Goal: Task Accomplishment & Management: Manage account settings

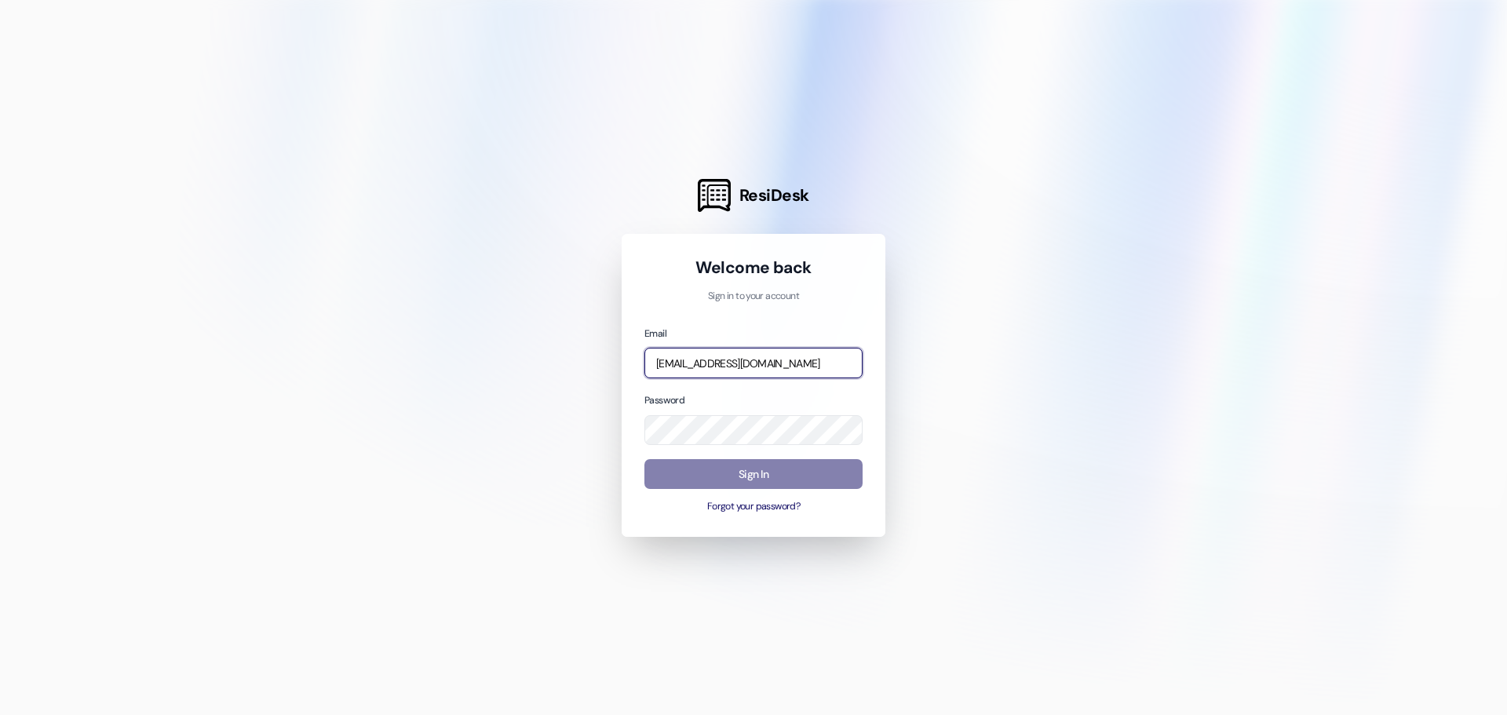
click at [757, 361] on input "[EMAIL_ADDRESS][DOMAIN_NAME]" at bounding box center [754, 363] width 218 height 31
type input "[EMAIL_ADDRESS][DOMAIN_NAME]"
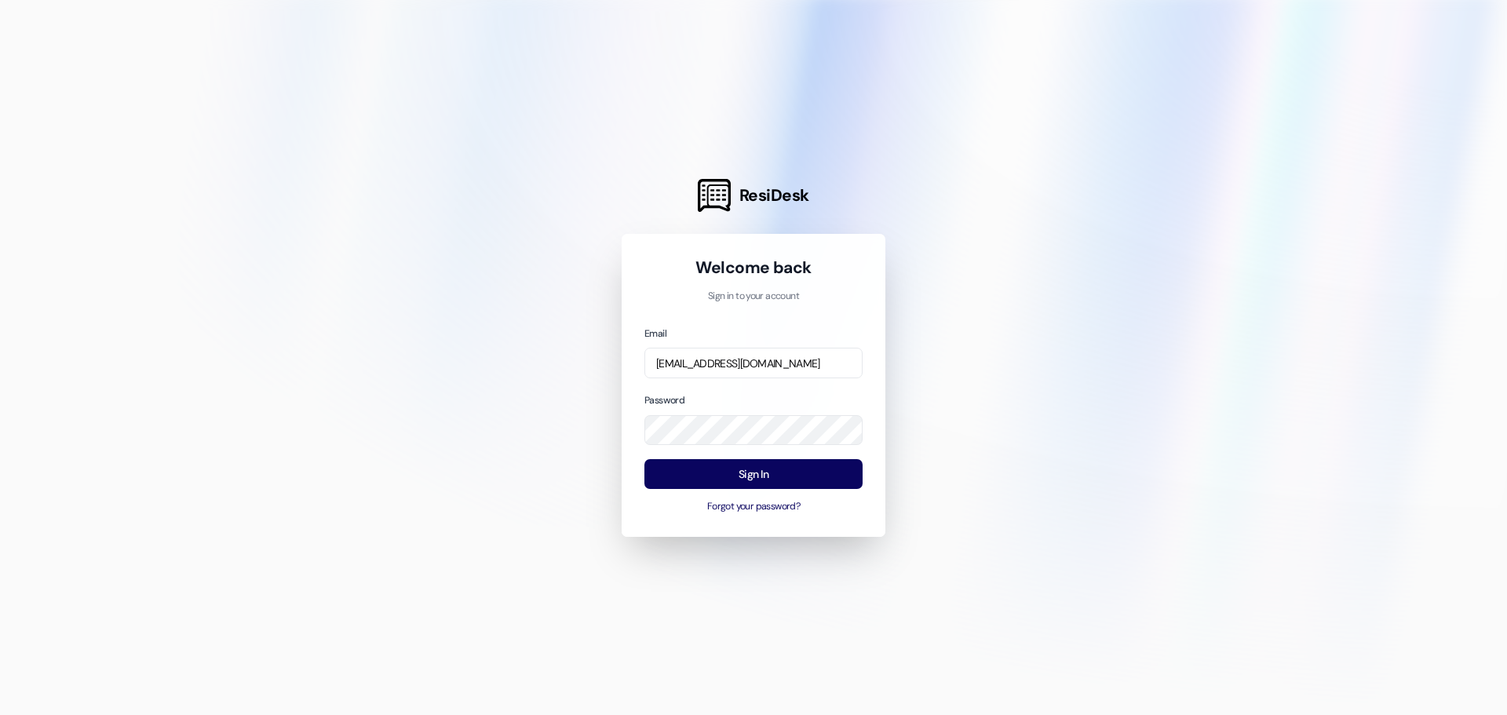
click at [951, 411] on div at bounding box center [753, 357] width 1507 height 715
click at [808, 481] on button "Sign In" at bounding box center [754, 474] width 218 height 31
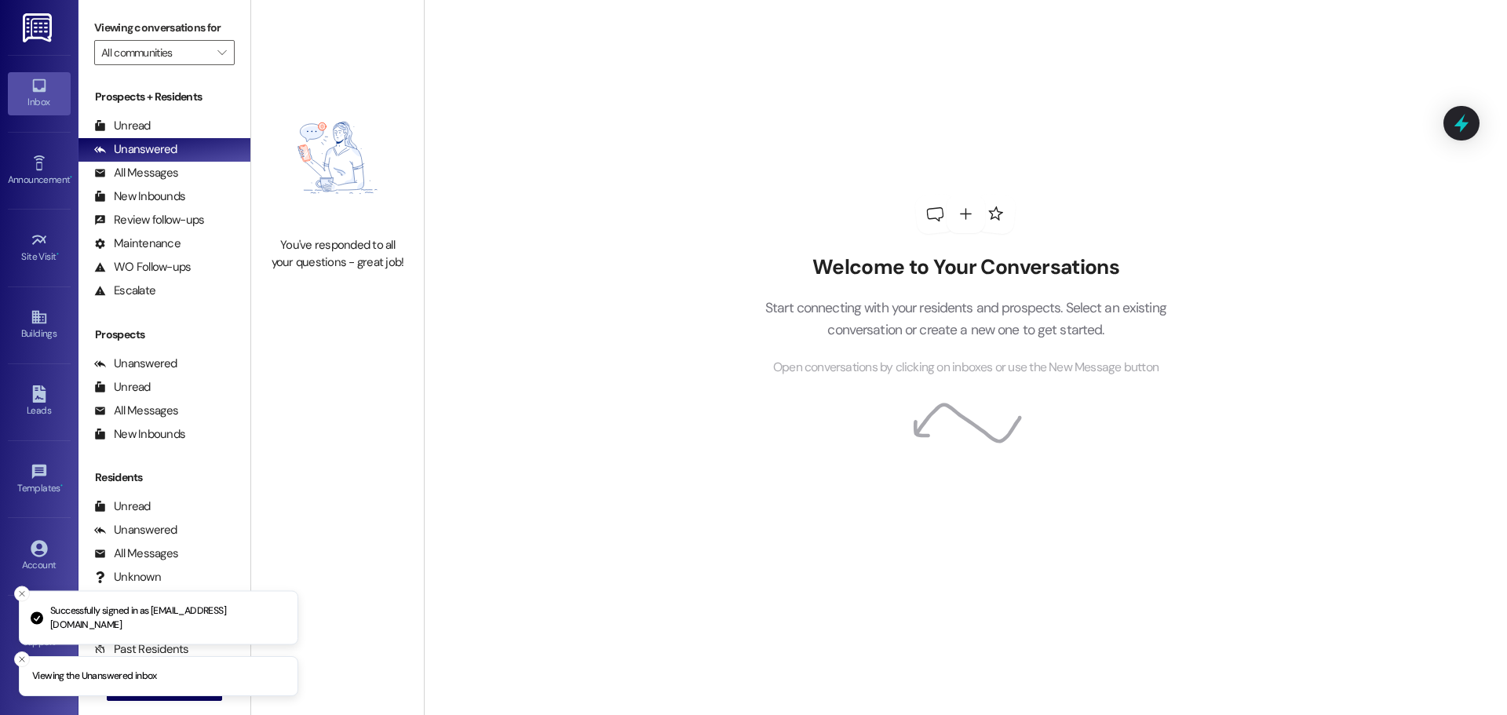
click at [24, 602] on li "Successfully signed in as [EMAIL_ADDRESS][DOMAIN_NAME]" at bounding box center [159, 618] width 280 height 54
click at [25, 598] on icon "Close toast" at bounding box center [21, 594] width 9 height 9
click at [25, 660] on icon "Close toast" at bounding box center [21, 659] width 9 height 9
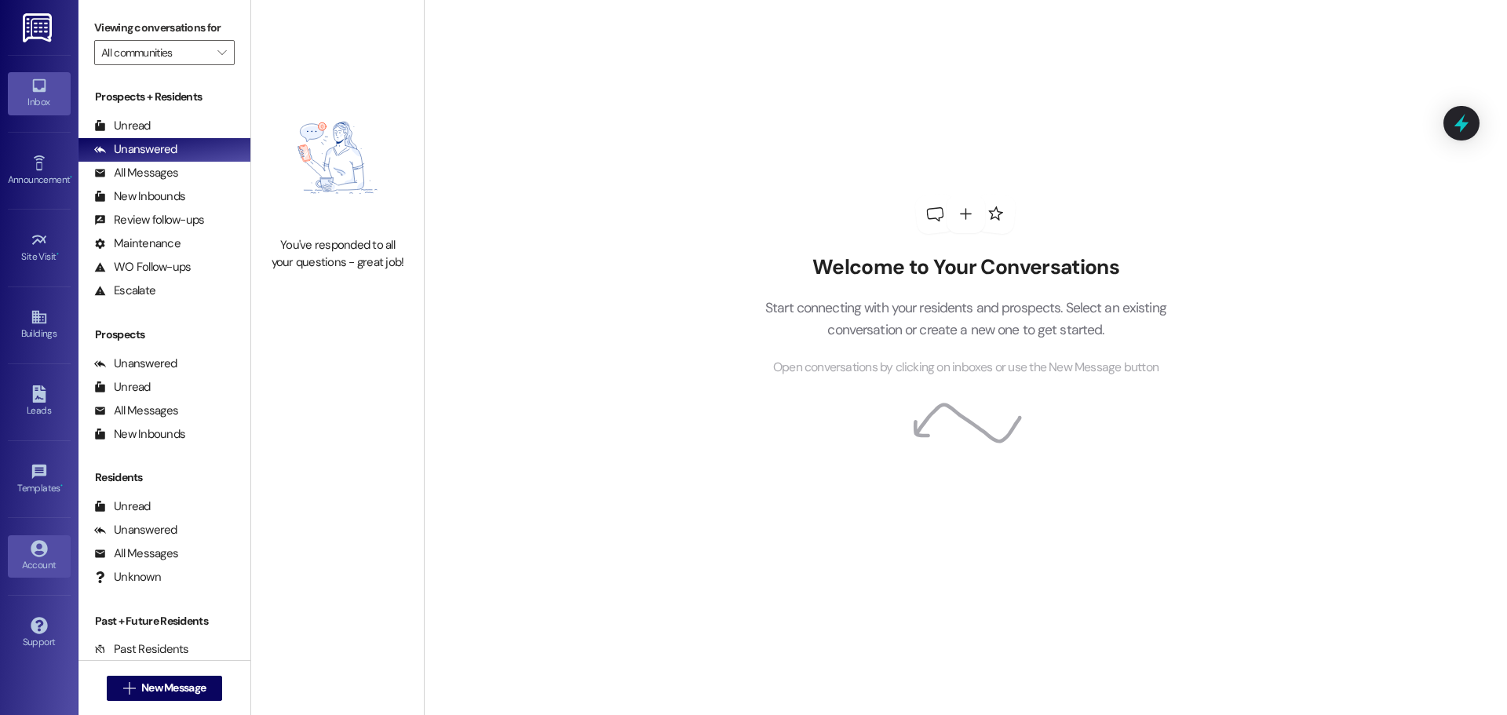
click at [38, 571] on div "Account" at bounding box center [39, 565] width 79 height 16
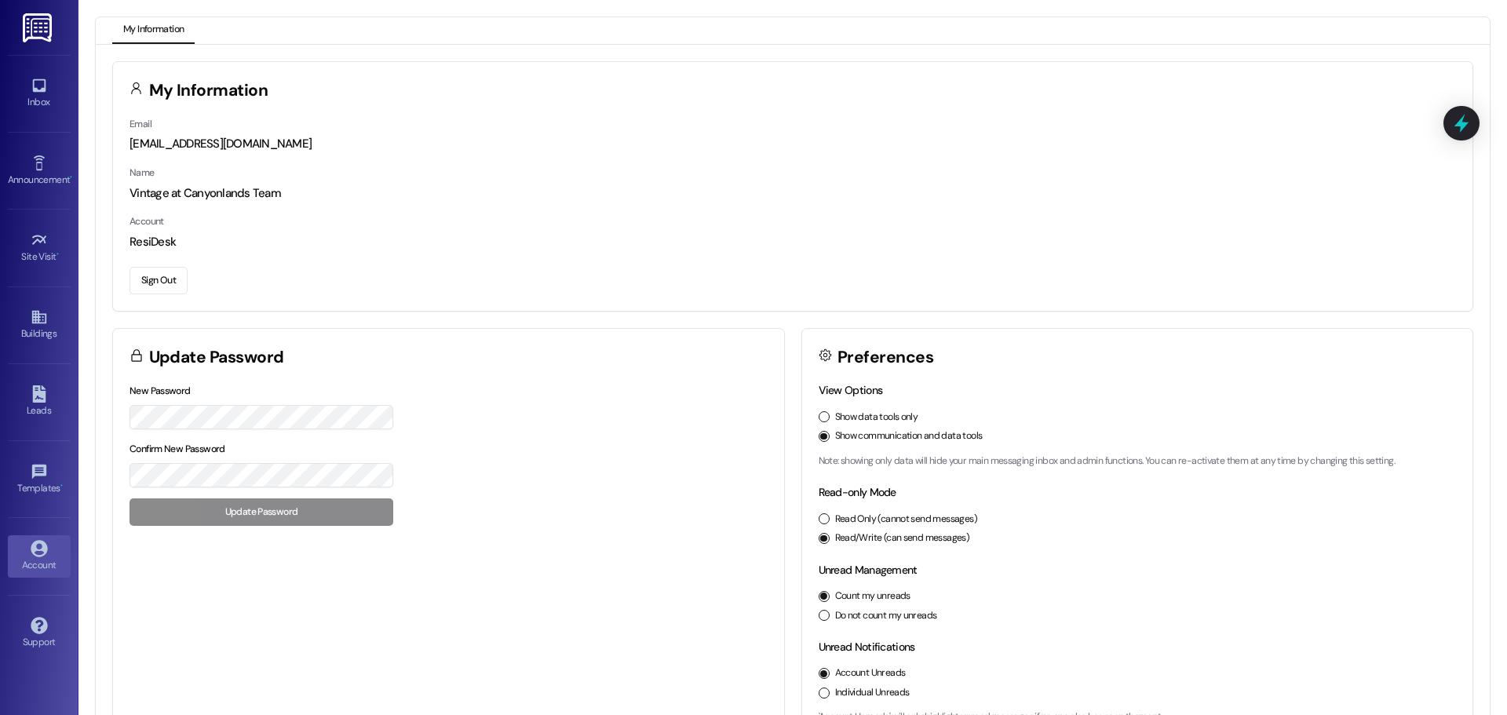
click at [170, 188] on div "Vintage at Canyonlands Team" at bounding box center [793, 193] width 1327 height 16
click at [499, 323] on div "My Information Email [EMAIL_ADDRESS][DOMAIN_NAME] Name Vintage at Canyonlands T…" at bounding box center [792, 401] width 1361 height 681
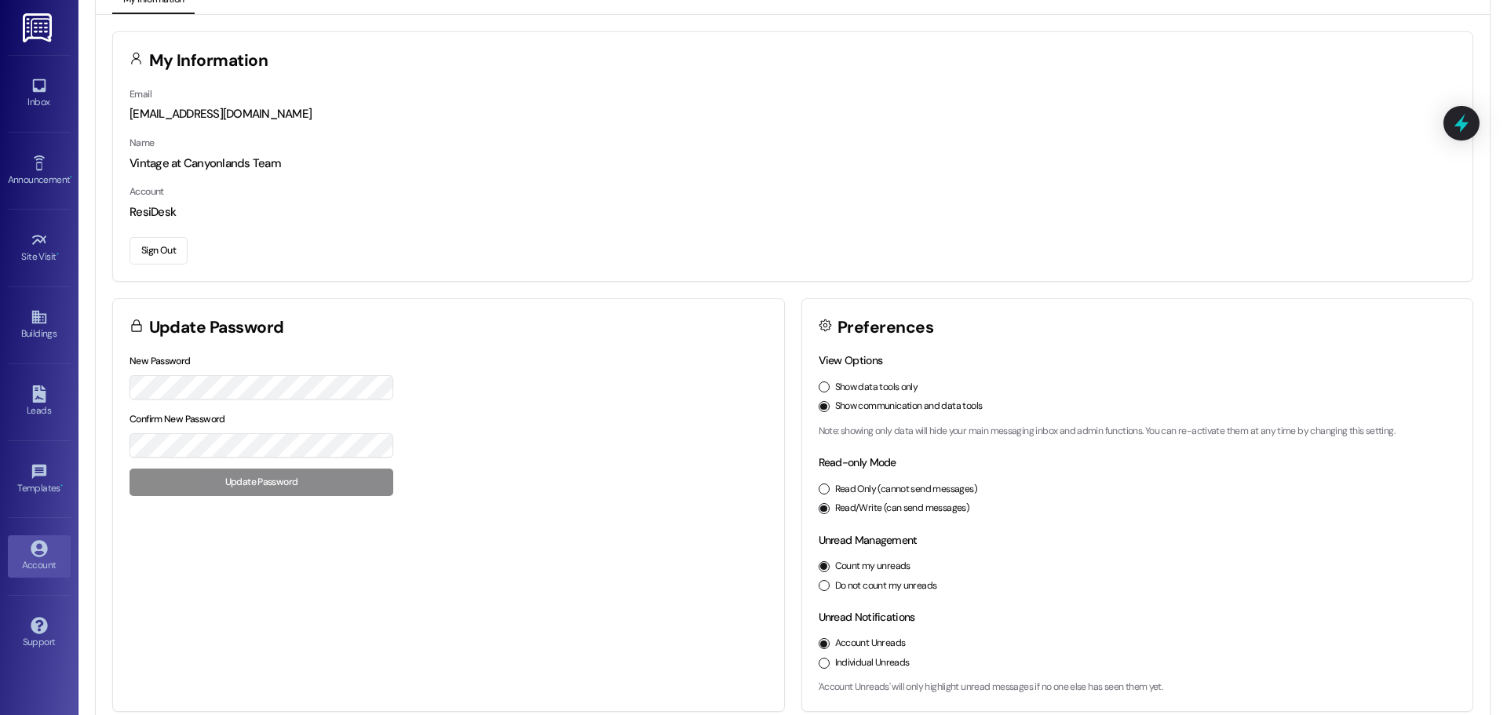
scroll to position [44, 0]
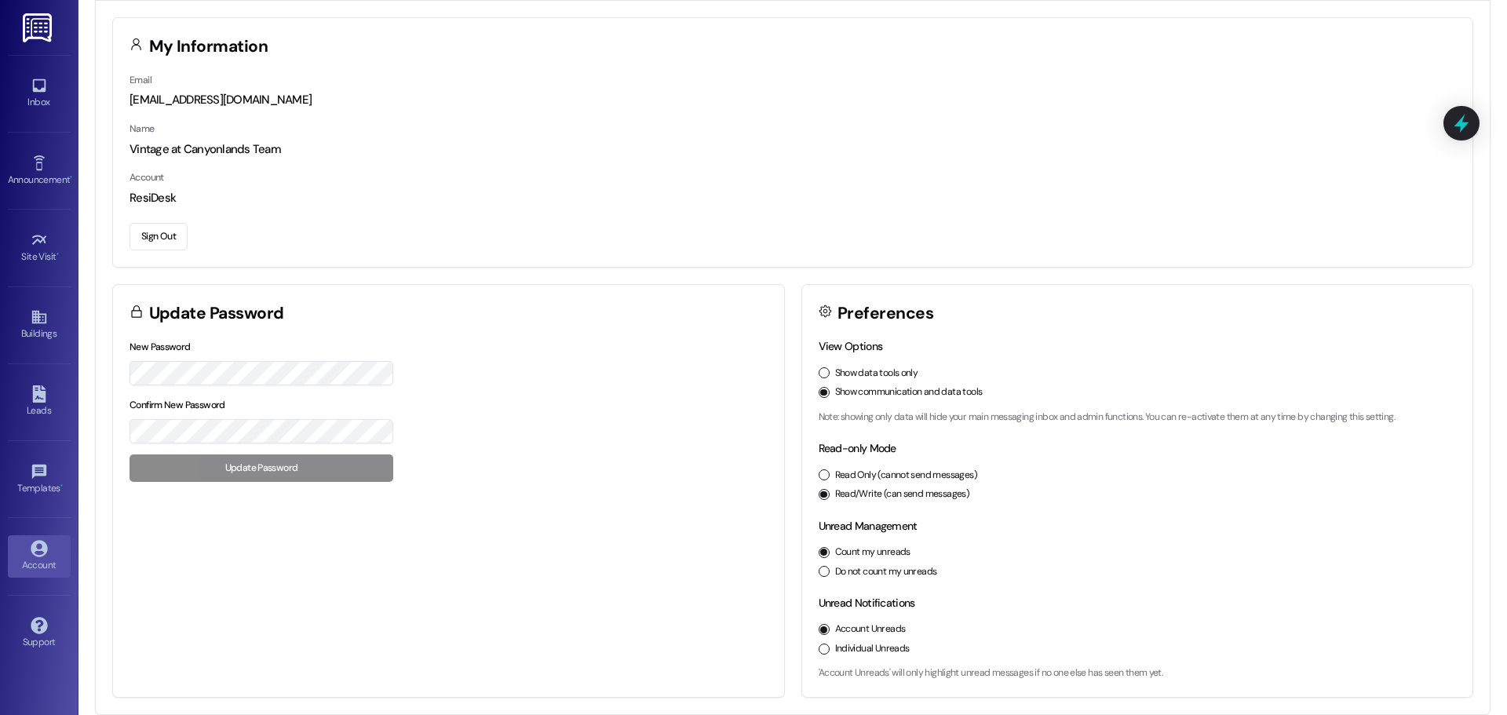
click at [320, 390] on div "New Password Confirm New Password Update Password" at bounding box center [262, 410] width 264 height 144
